Goal: Task Accomplishment & Management: Manage account settings

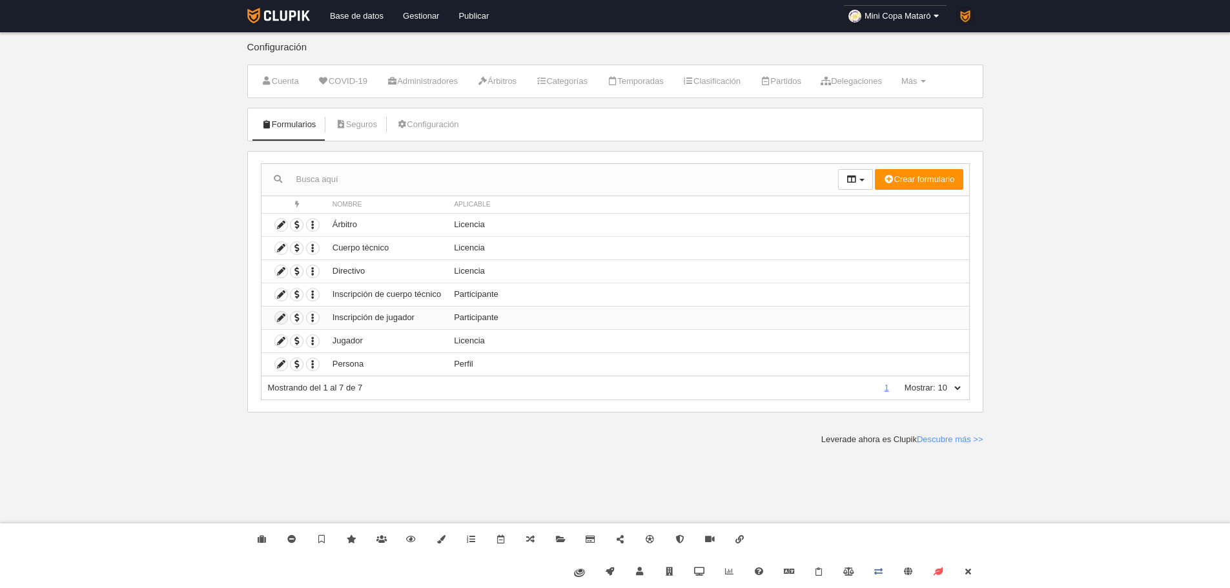
click at [282, 315] on icon at bounding box center [281, 318] width 12 height 12
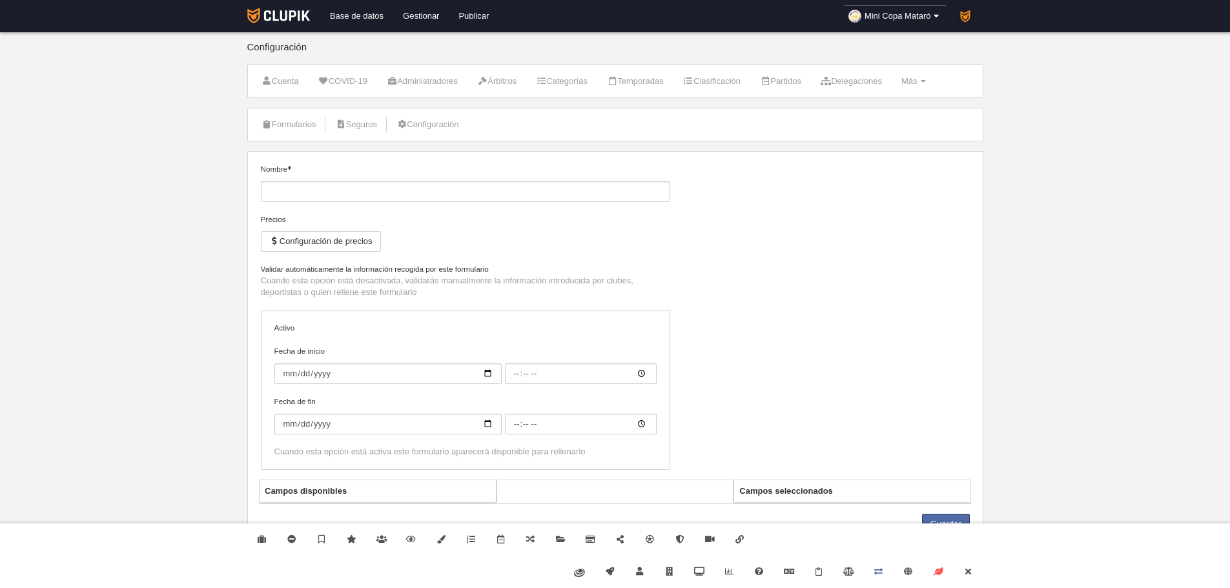
type input "Inscripción de jugador"
checkbox input "true"
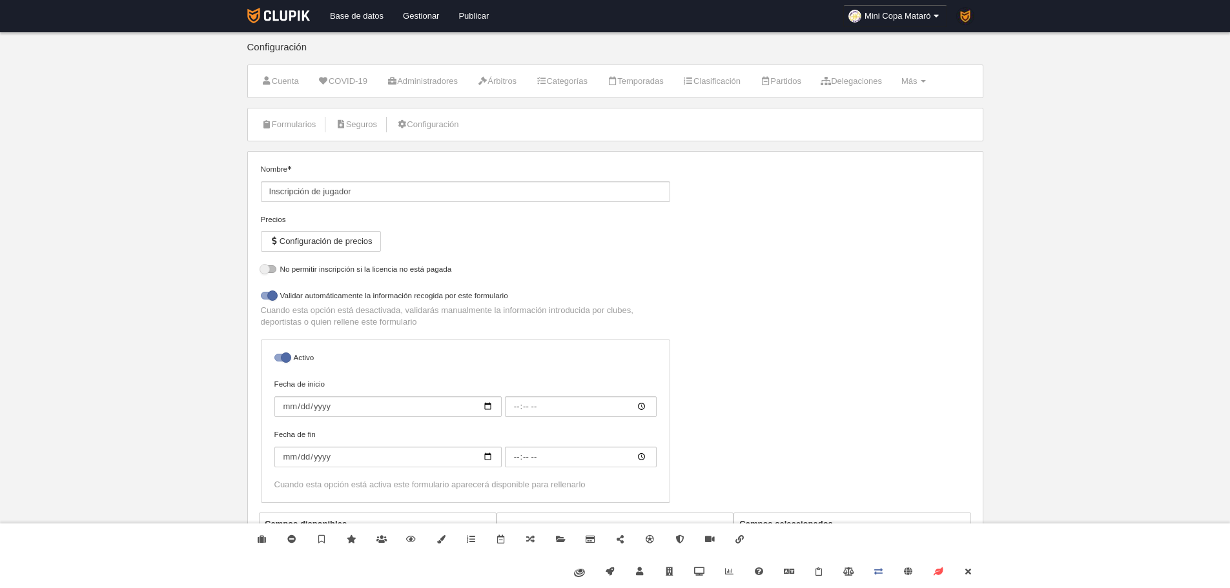
select select "selected"
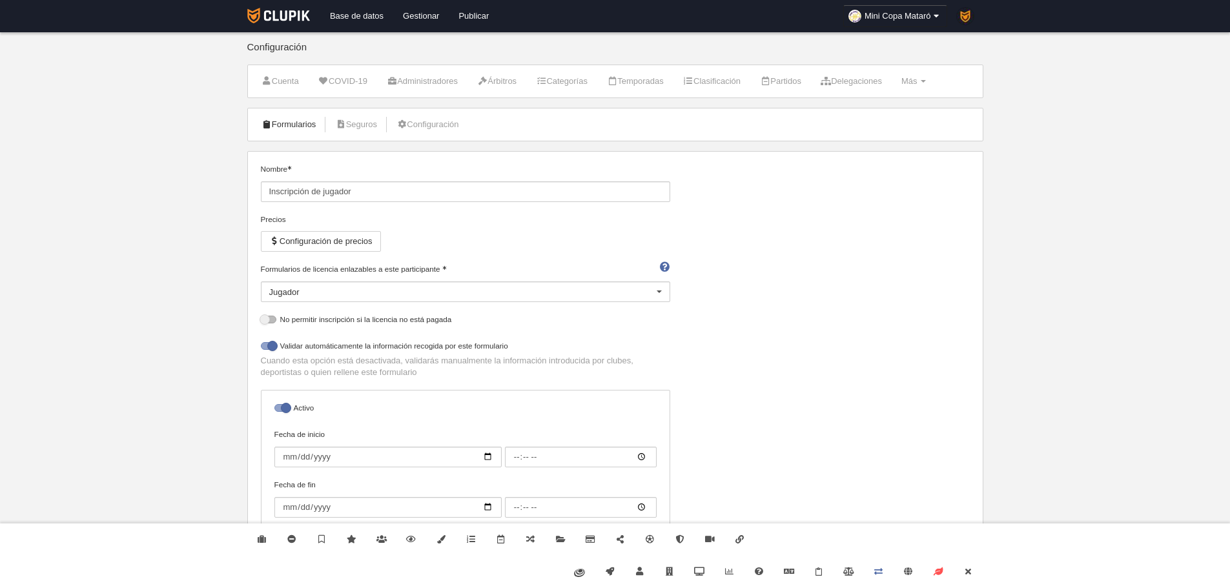
click at [306, 121] on link "Formularios" at bounding box center [288, 124] width 69 height 19
